Goal: Download file/media

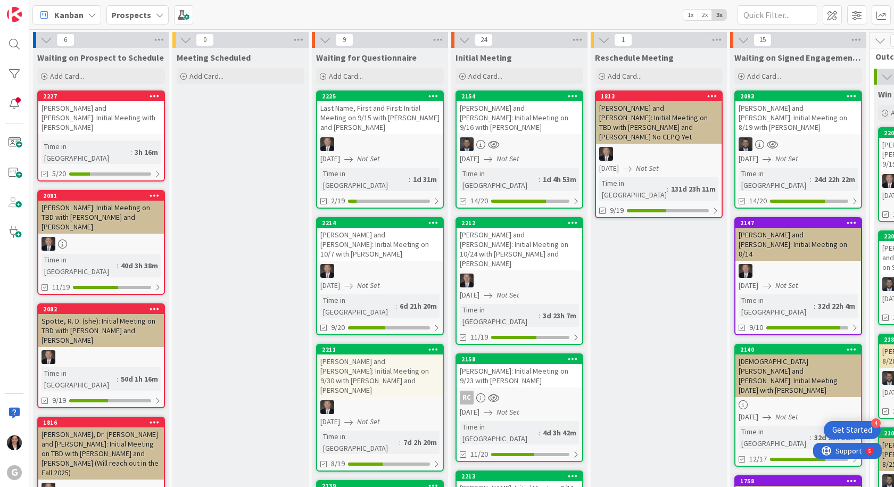
click at [128, 12] on b "Prospects" at bounding box center [131, 15] width 40 height 11
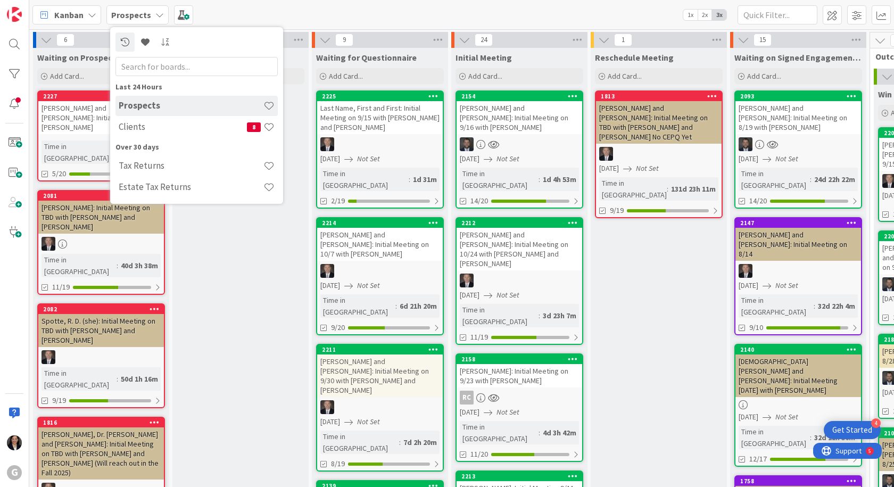
click at [128, 11] on b "Prospects" at bounding box center [131, 15] width 40 height 11
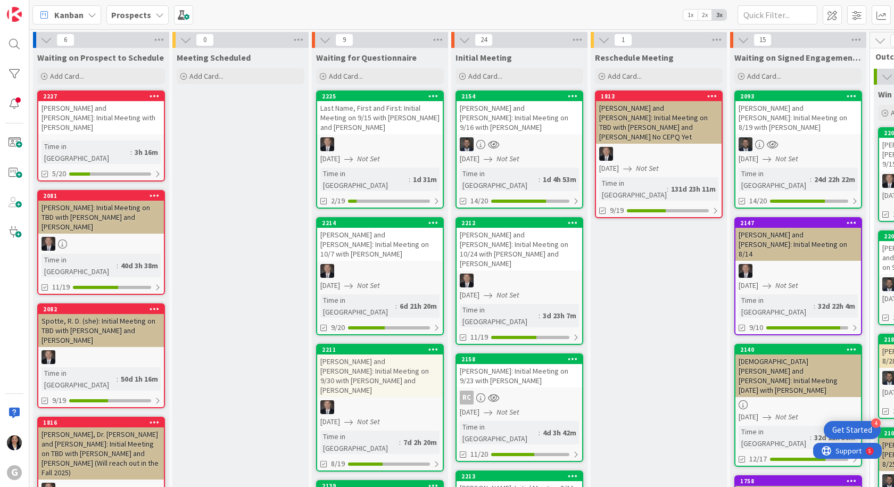
click at [128, 12] on b "Prospects" at bounding box center [131, 15] width 40 height 11
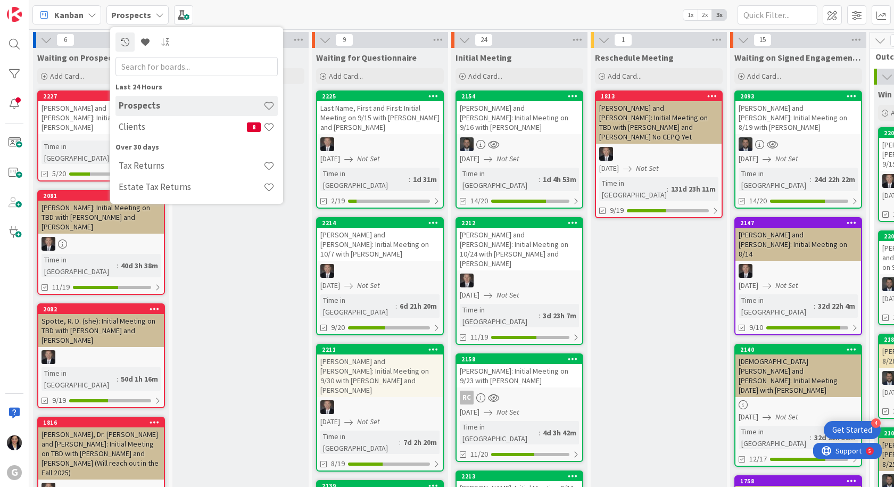
click at [321, 2] on div "Kanban Prospects Last 24 Hours Prospects Clients 8 Over 30 days Tax Returns Est…" at bounding box center [461, 14] width 865 height 29
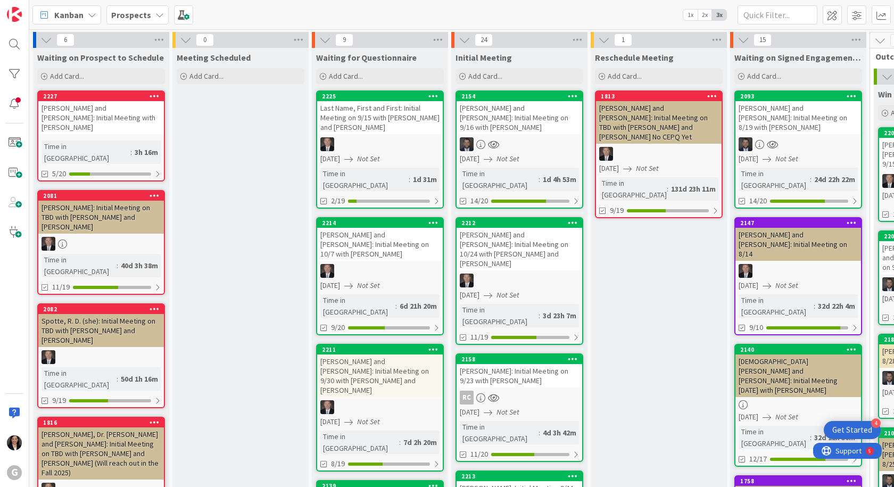
click at [128, 11] on b "Prospects" at bounding box center [131, 15] width 40 height 11
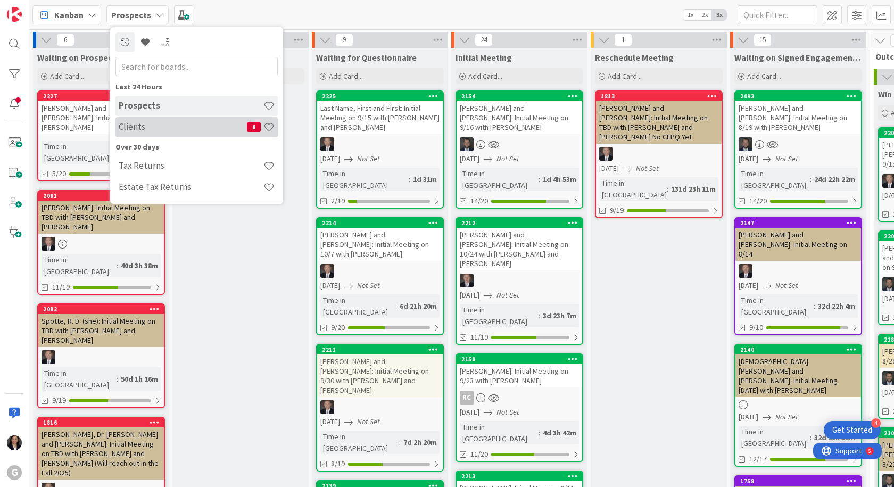
click at [135, 124] on h4 "Clients" at bounding box center [183, 126] width 128 height 11
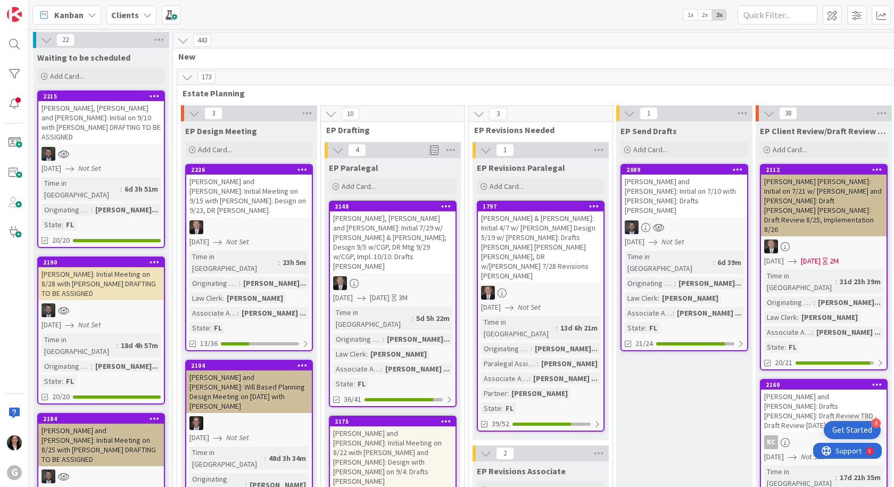
click at [53, 14] on div "Kanban" at bounding box center [66, 14] width 69 height 19
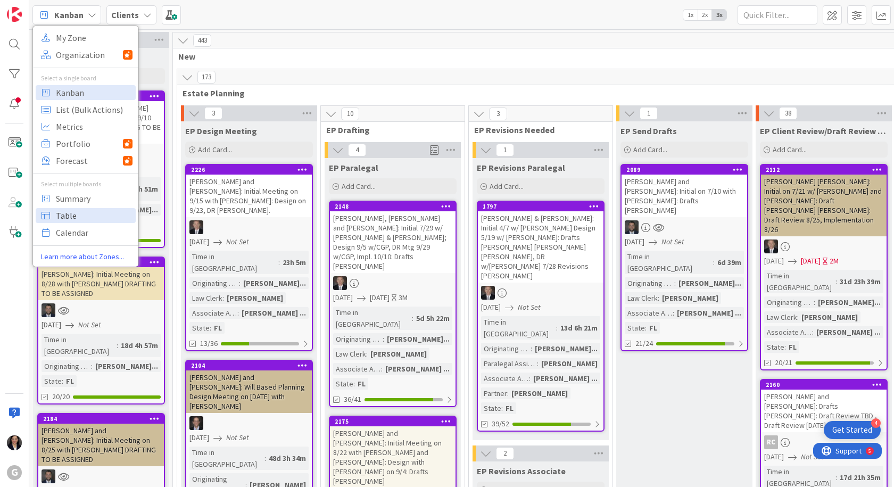
click at [65, 211] on span "Table" at bounding box center [94, 216] width 77 height 16
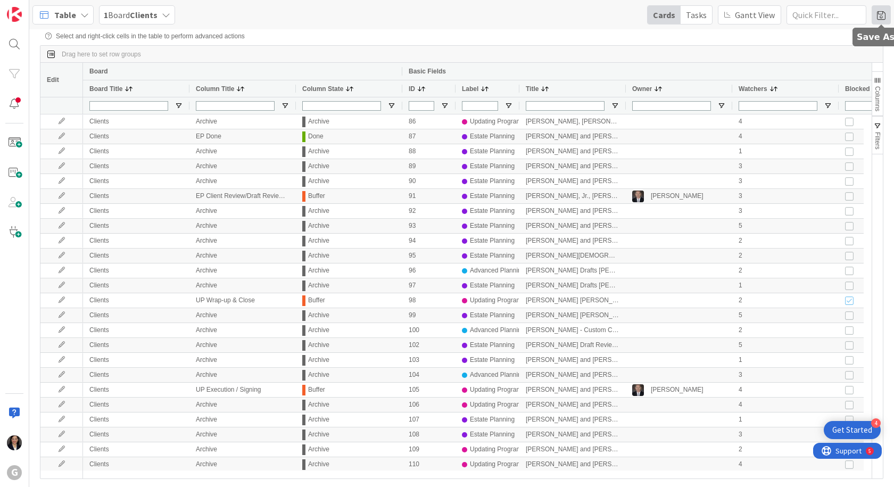
click at [882, 17] on span at bounding box center [881, 14] width 19 height 19
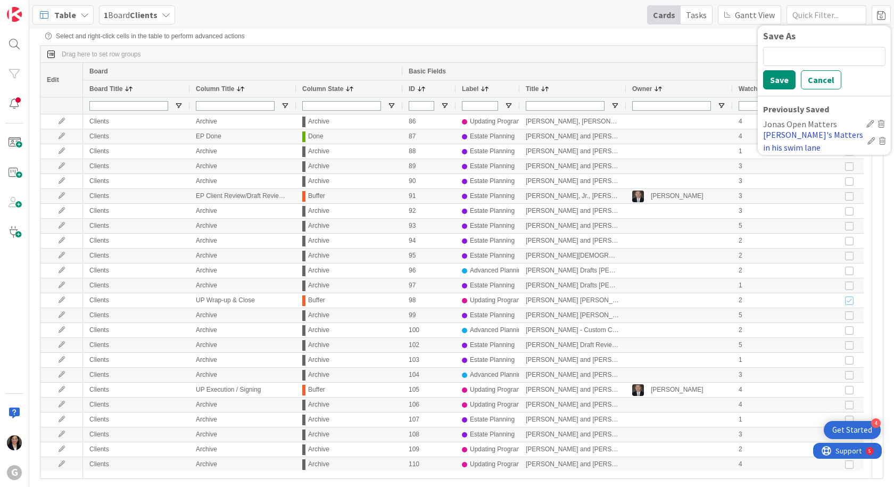
click at [783, 134] on div "[PERSON_NAME]'s Matters in his swim lane" at bounding box center [813, 141] width 100 height 26
type input "[PERSON_NAME]/[PERSON_NAME]"
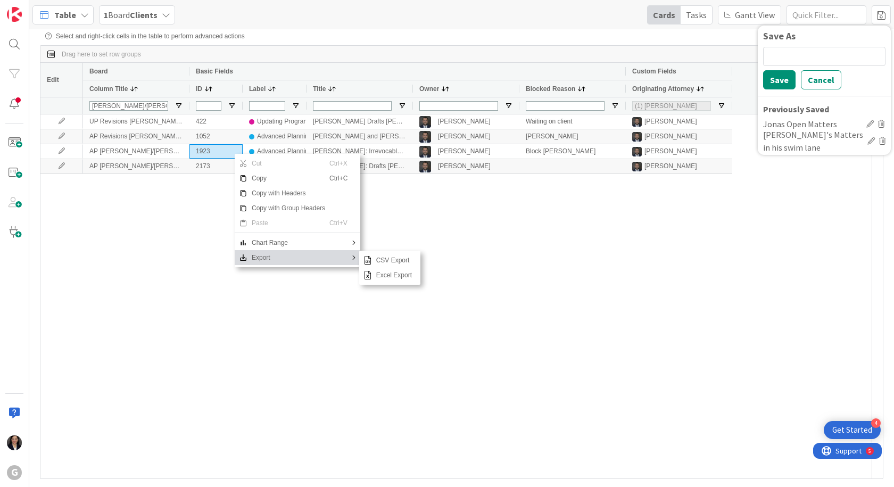
click at [262, 262] on span "Export" at bounding box center [289, 257] width 82 height 15
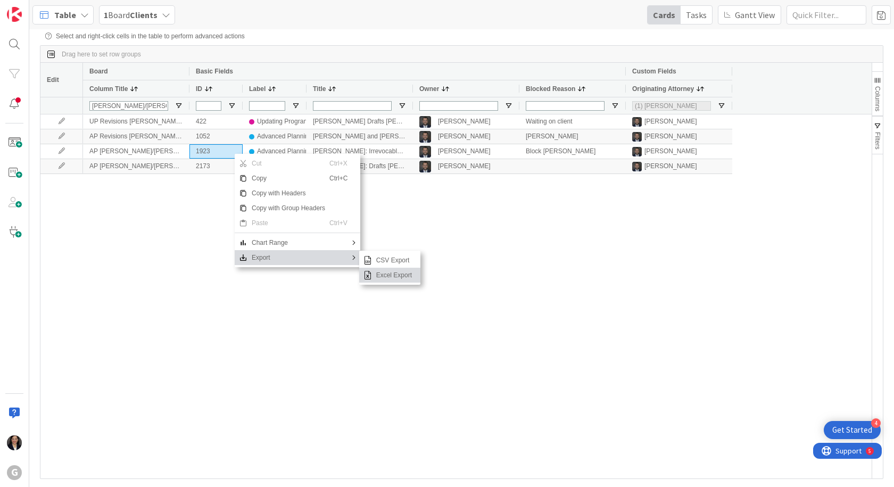
click at [385, 280] on span "Excel Export" at bounding box center [394, 275] width 44 height 15
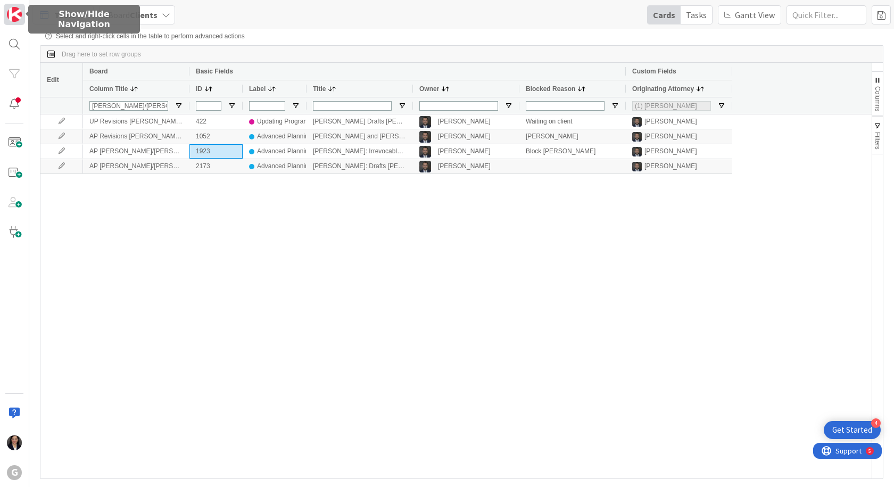
click at [10, 19] on img at bounding box center [14, 14] width 15 height 15
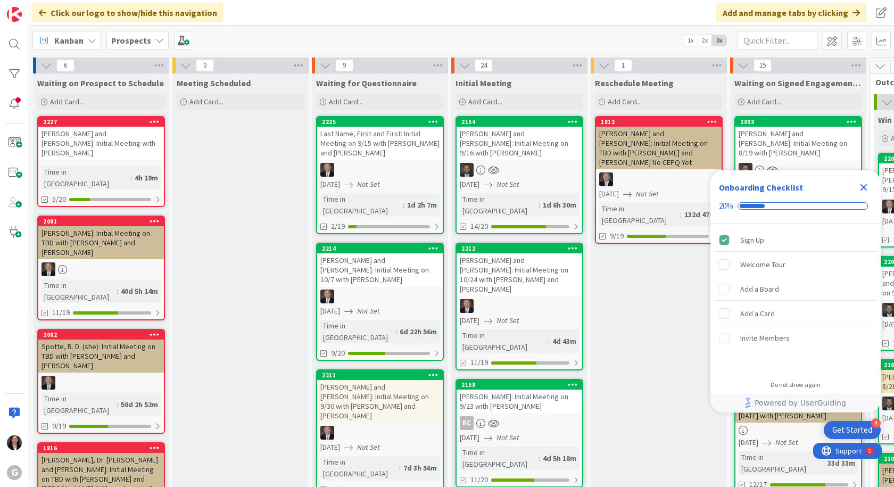
click at [864, 190] on icon "Close Checklist" at bounding box center [864, 187] width 13 height 13
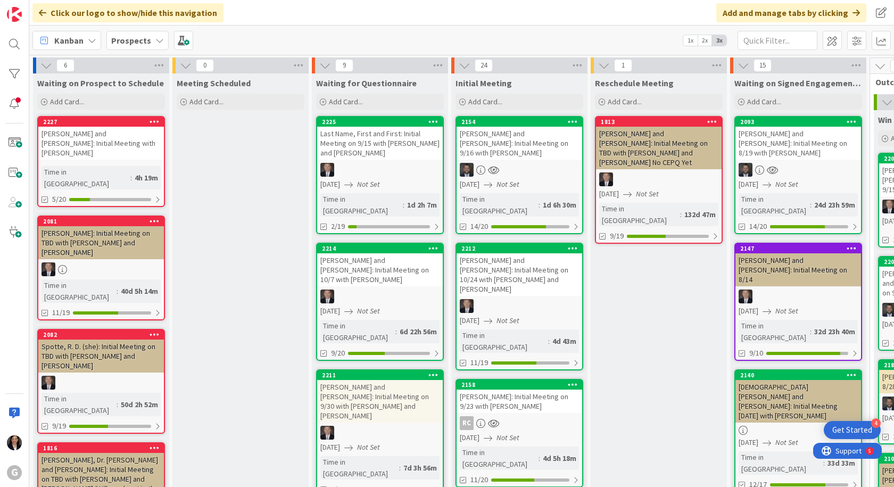
click at [142, 45] on b "Prospects" at bounding box center [131, 40] width 40 height 11
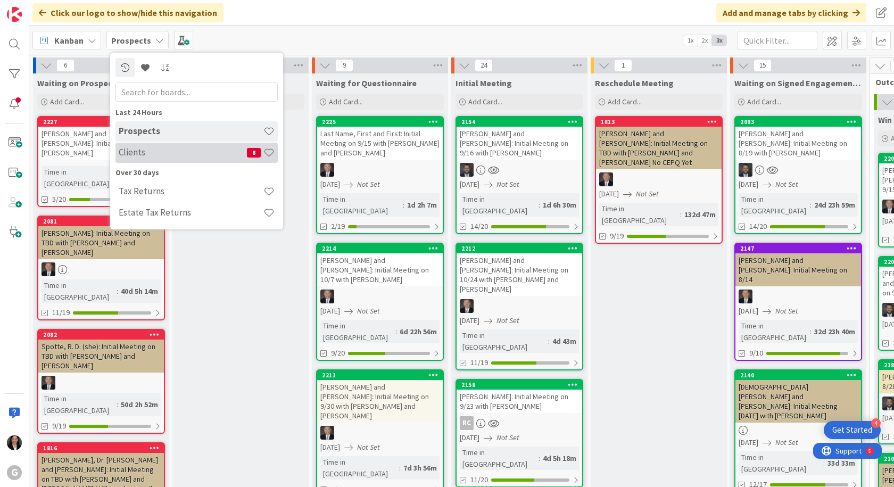
click at [142, 148] on h4 "Clients" at bounding box center [183, 152] width 128 height 11
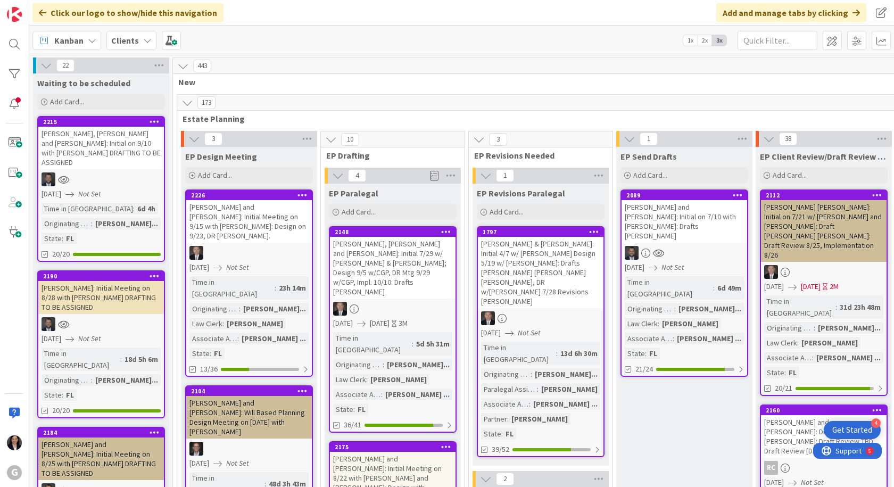
click at [62, 43] on span "Kanban" at bounding box center [68, 40] width 29 height 13
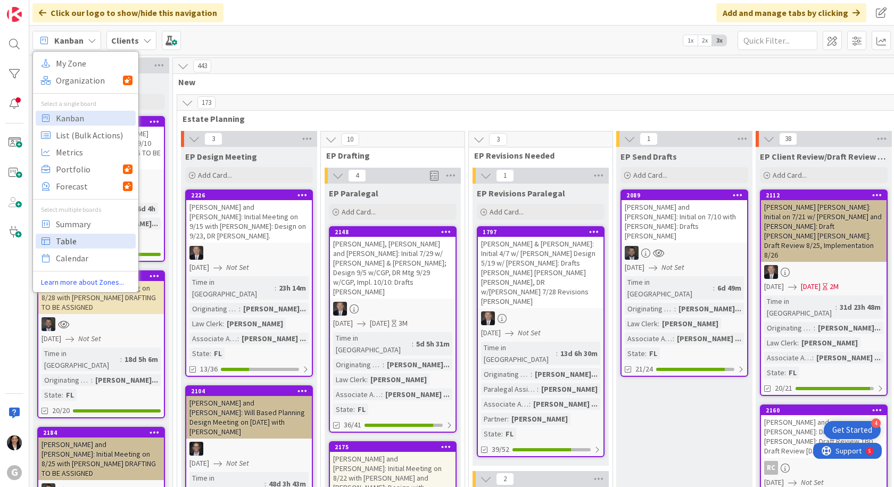
click at [61, 244] on span "Table" at bounding box center [94, 241] width 77 height 16
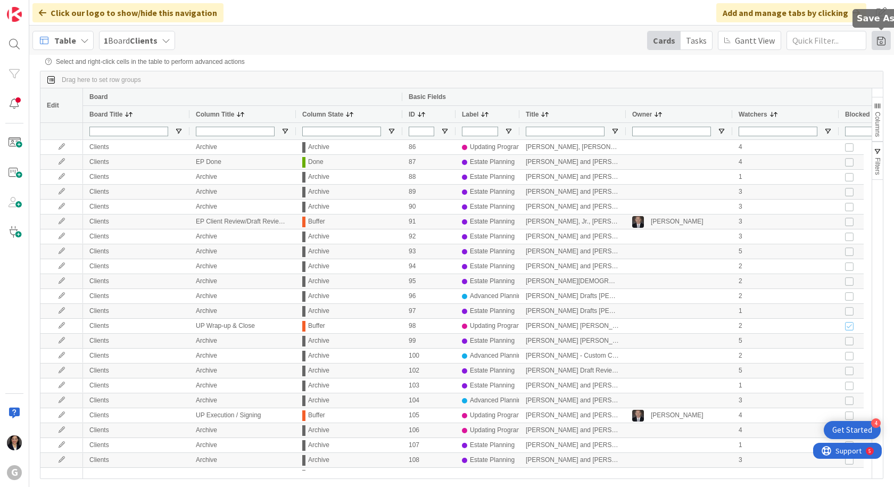
click at [876, 47] on span at bounding box center [881, 40] width 19 height 19
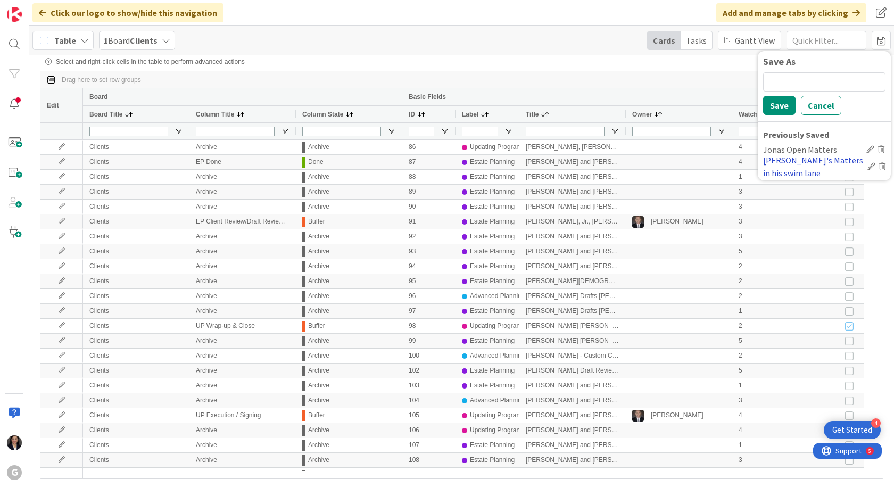
click at [811, 158] on div "[PERSON_NAME]'s Matters in his swim lane" at bounding box center [813, 167] width 100 height 26
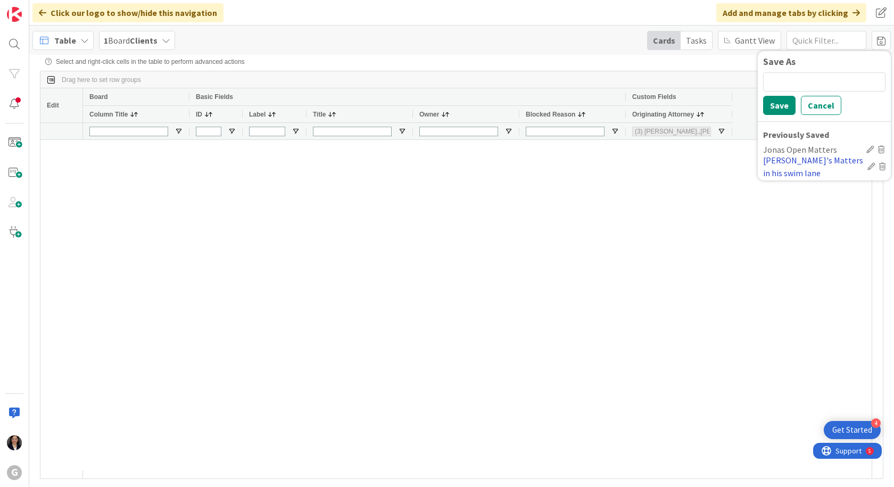
type input "[PERSON_NAME]/[PERSON_NAME]"
type input "(1) [PERSON_NAME]"
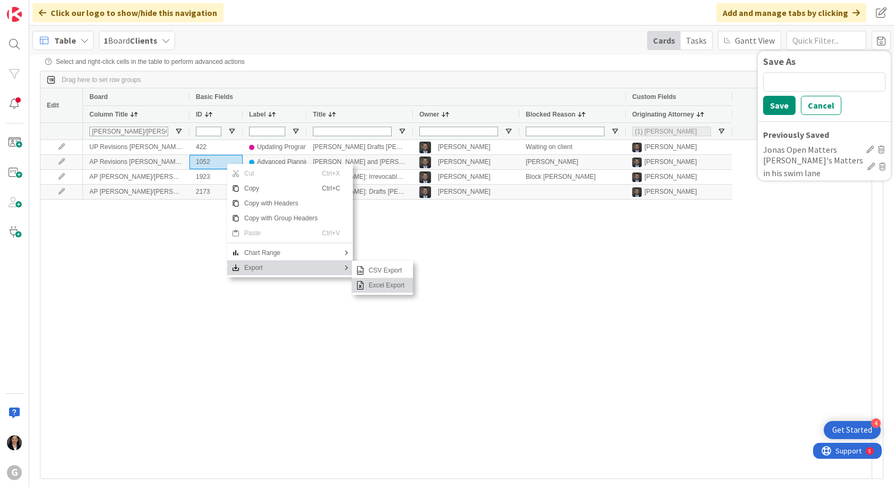
click at [375, 288] on span "Excel Export" at bounding box center [387, 285] width 44 height 15
